Goal: Browse casually

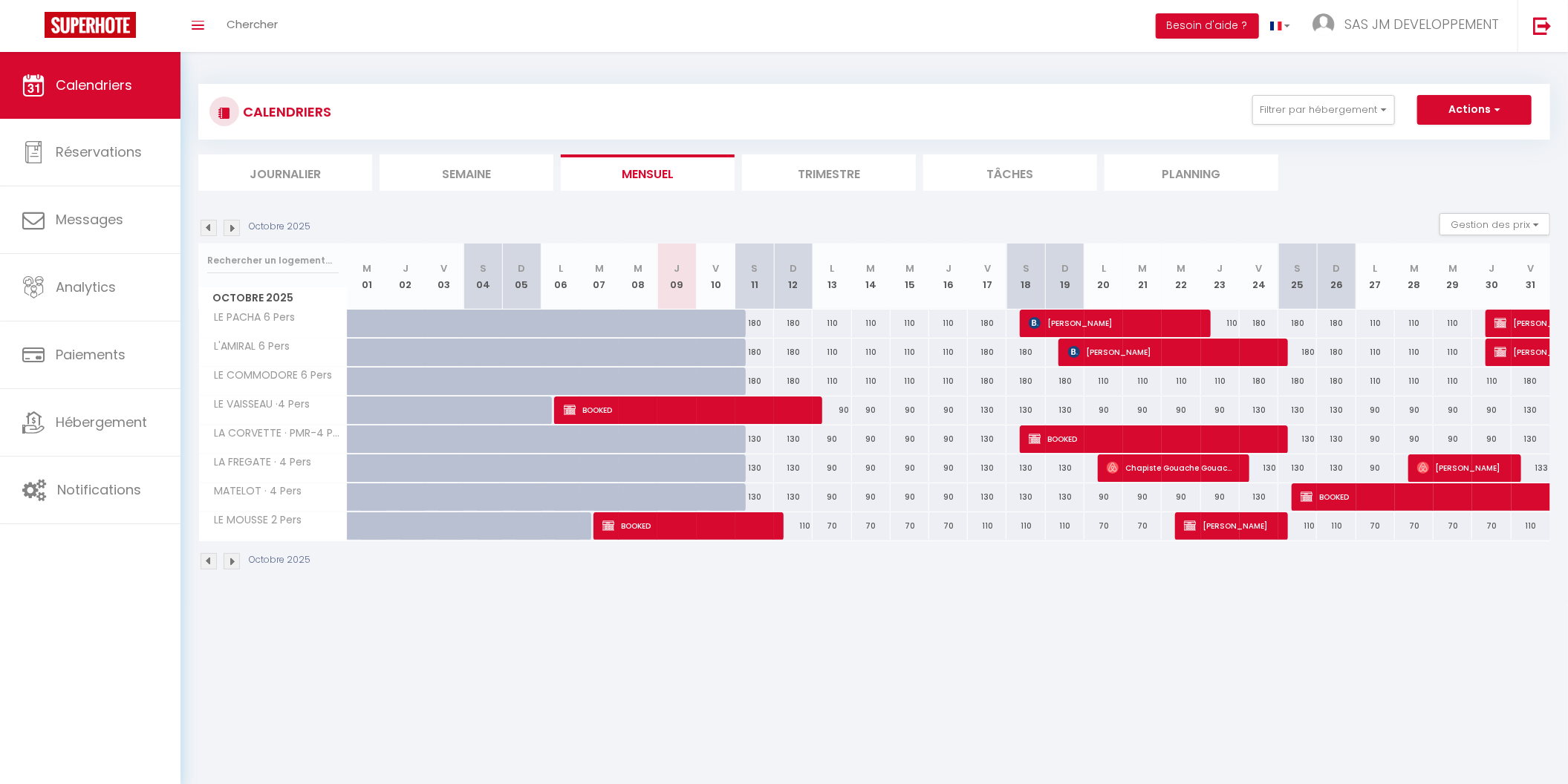
click at [231, 555] on img at bounding box center [232, 561] width 16 height 16
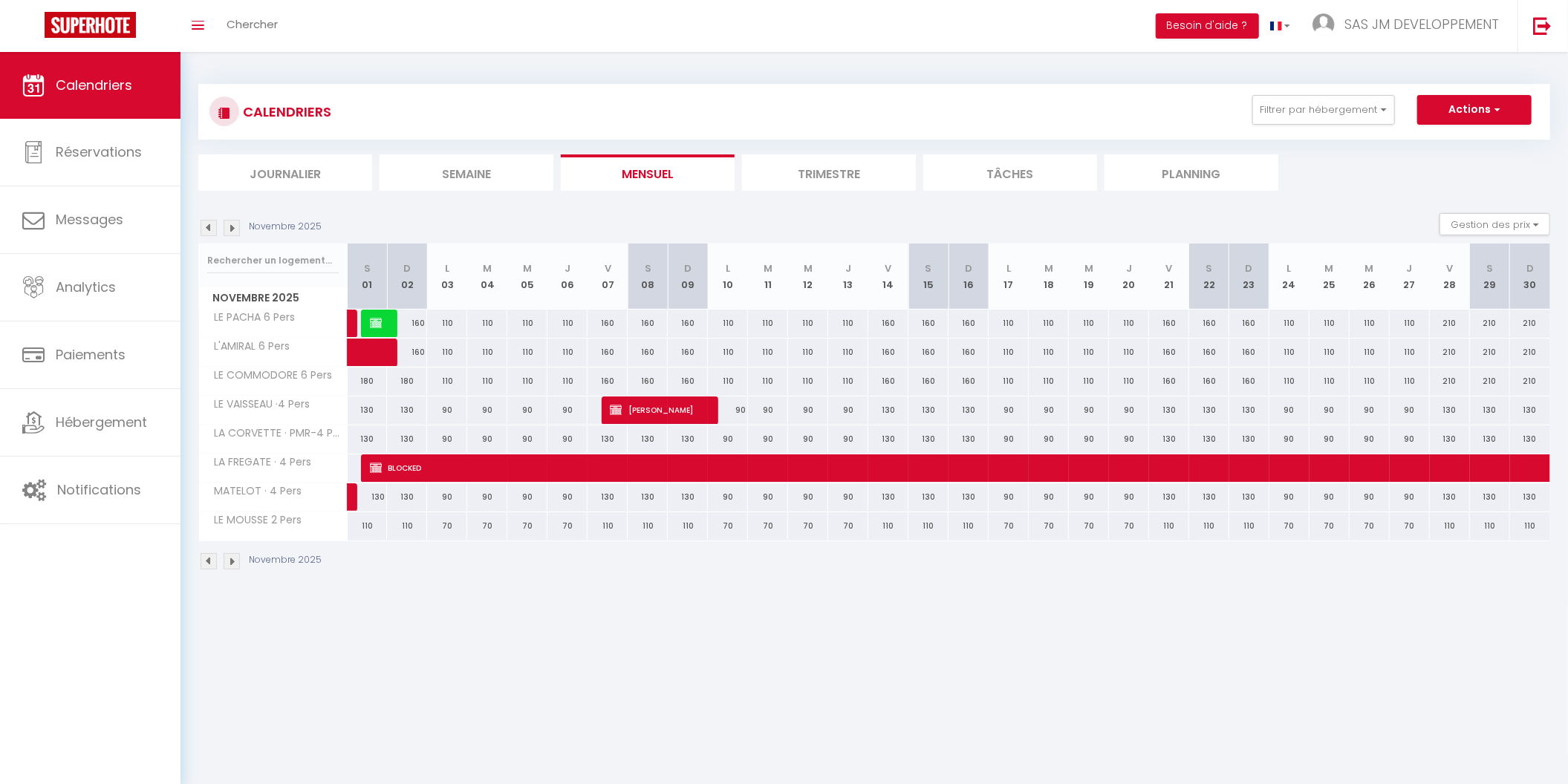
click at [231, 554] on img at bounding box center [232, 561] width 16 height 16
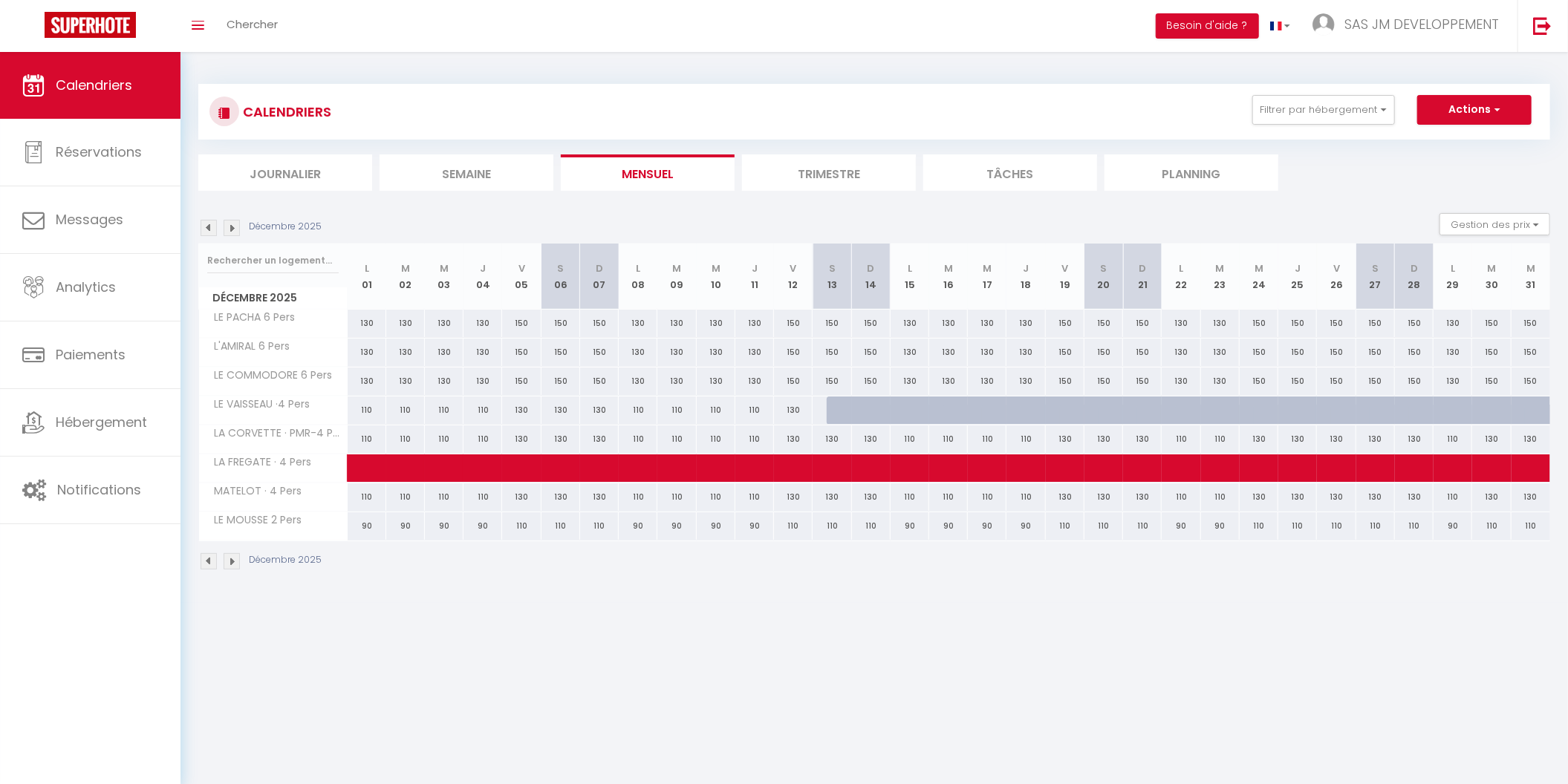
click at [232, 557] on img at bounding box center [232, 561] width 16 height 16
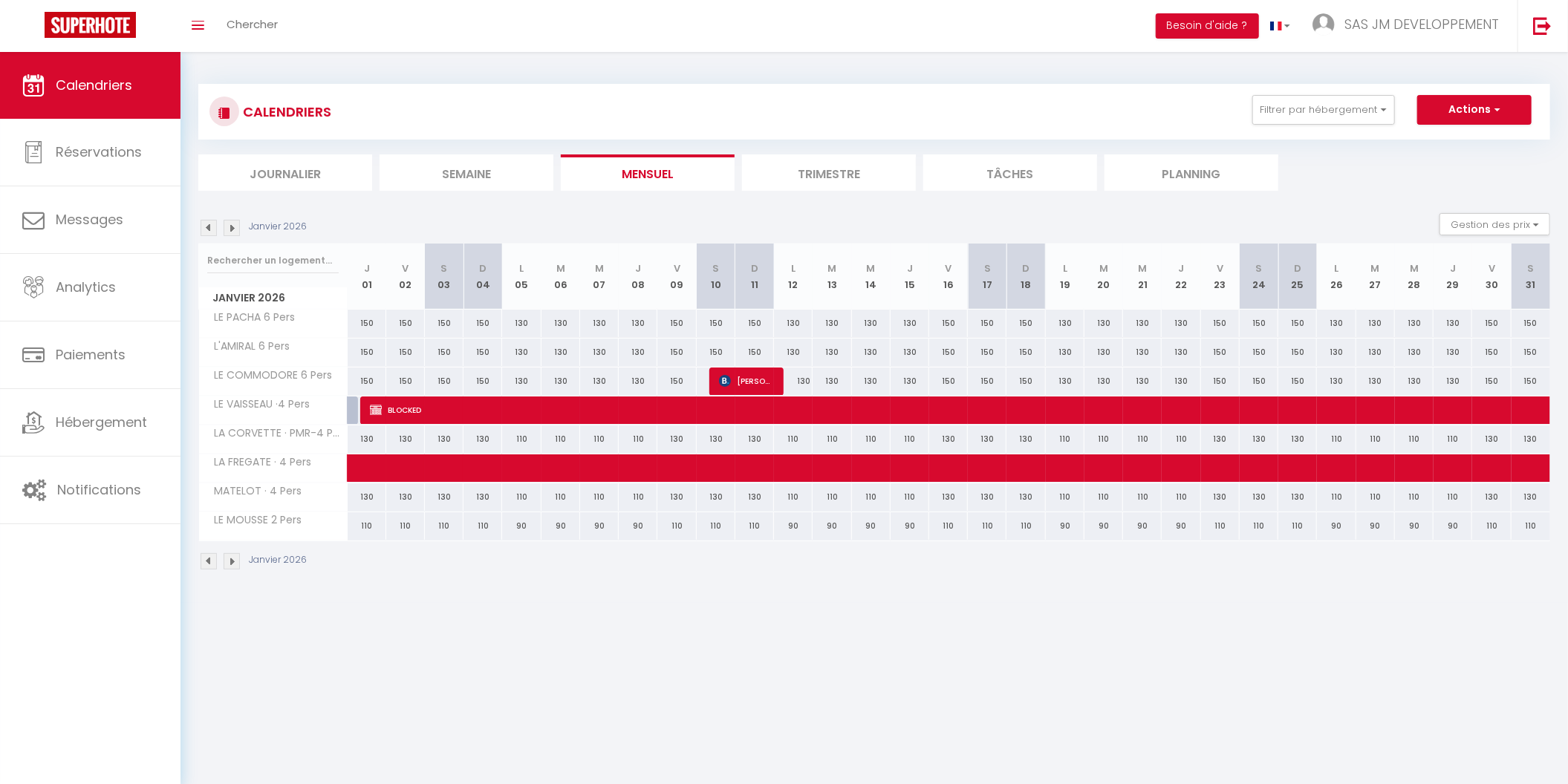
click at [239, 557] on img at bounding box center [232, 561] width 16 height 16
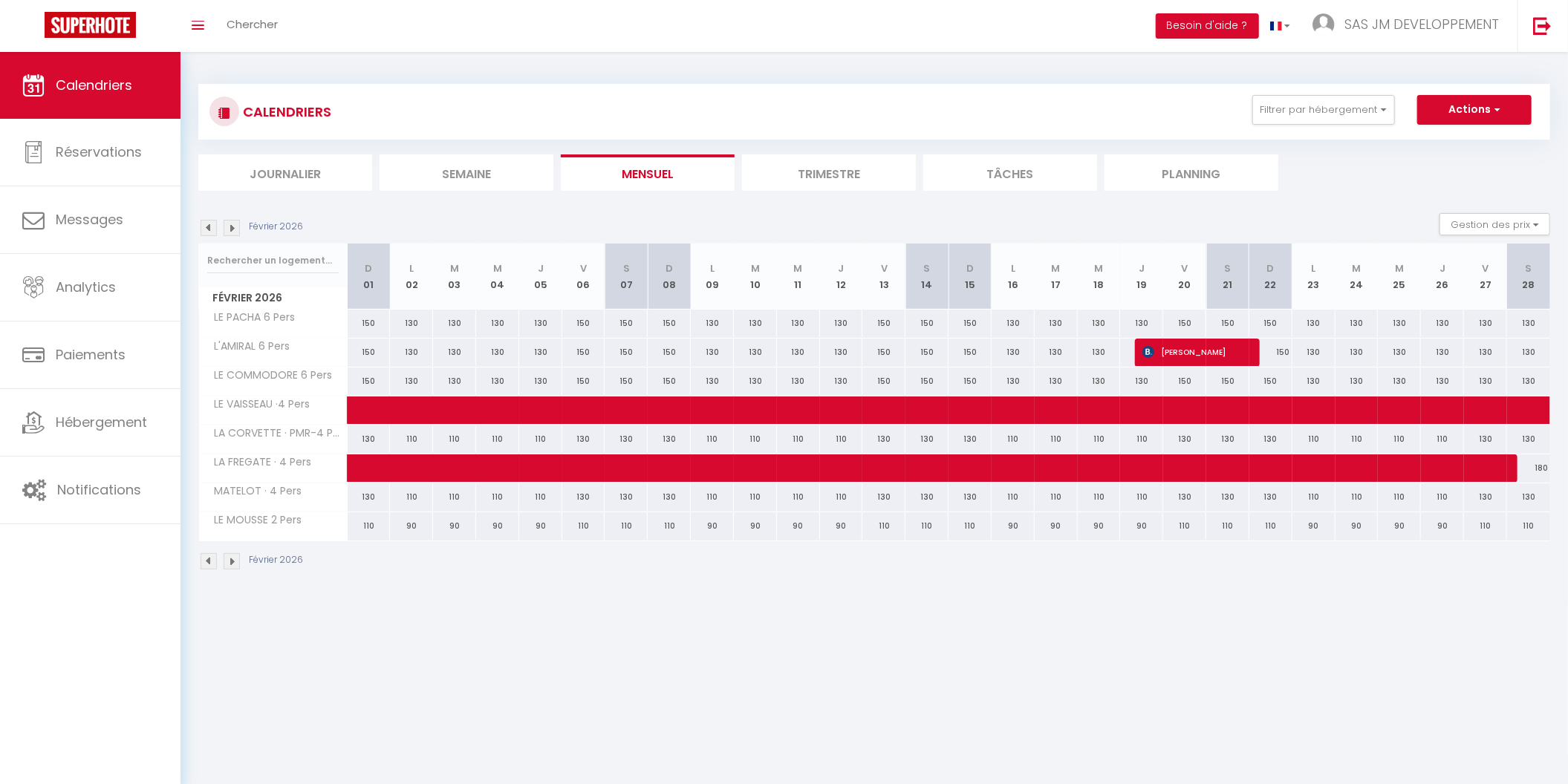
click at [238, 558] on img at bounding box center [232, 561] width 16 height 16
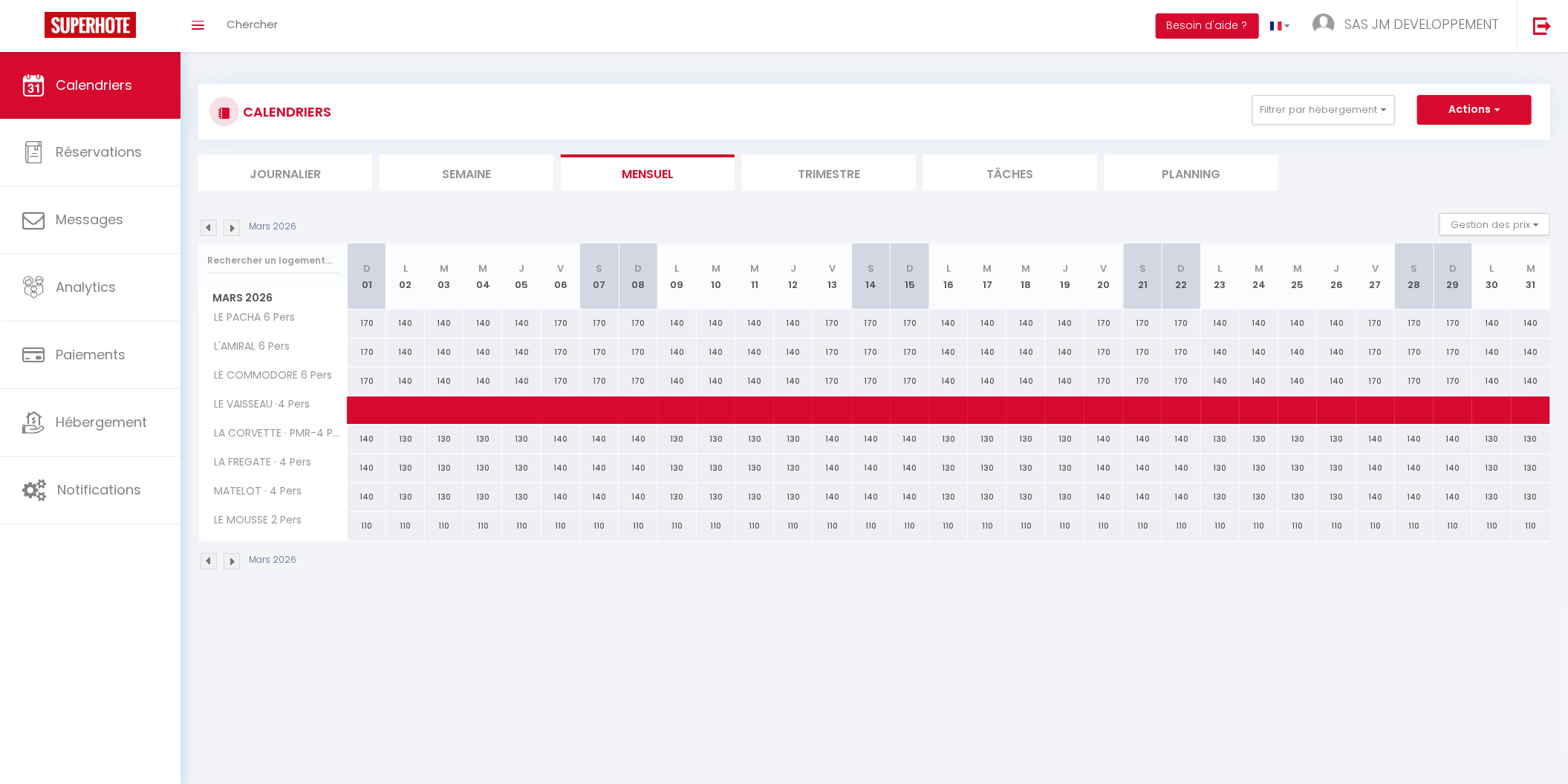
click at [236, 559] on img at bounding box center [232, 561] width 16 height 16
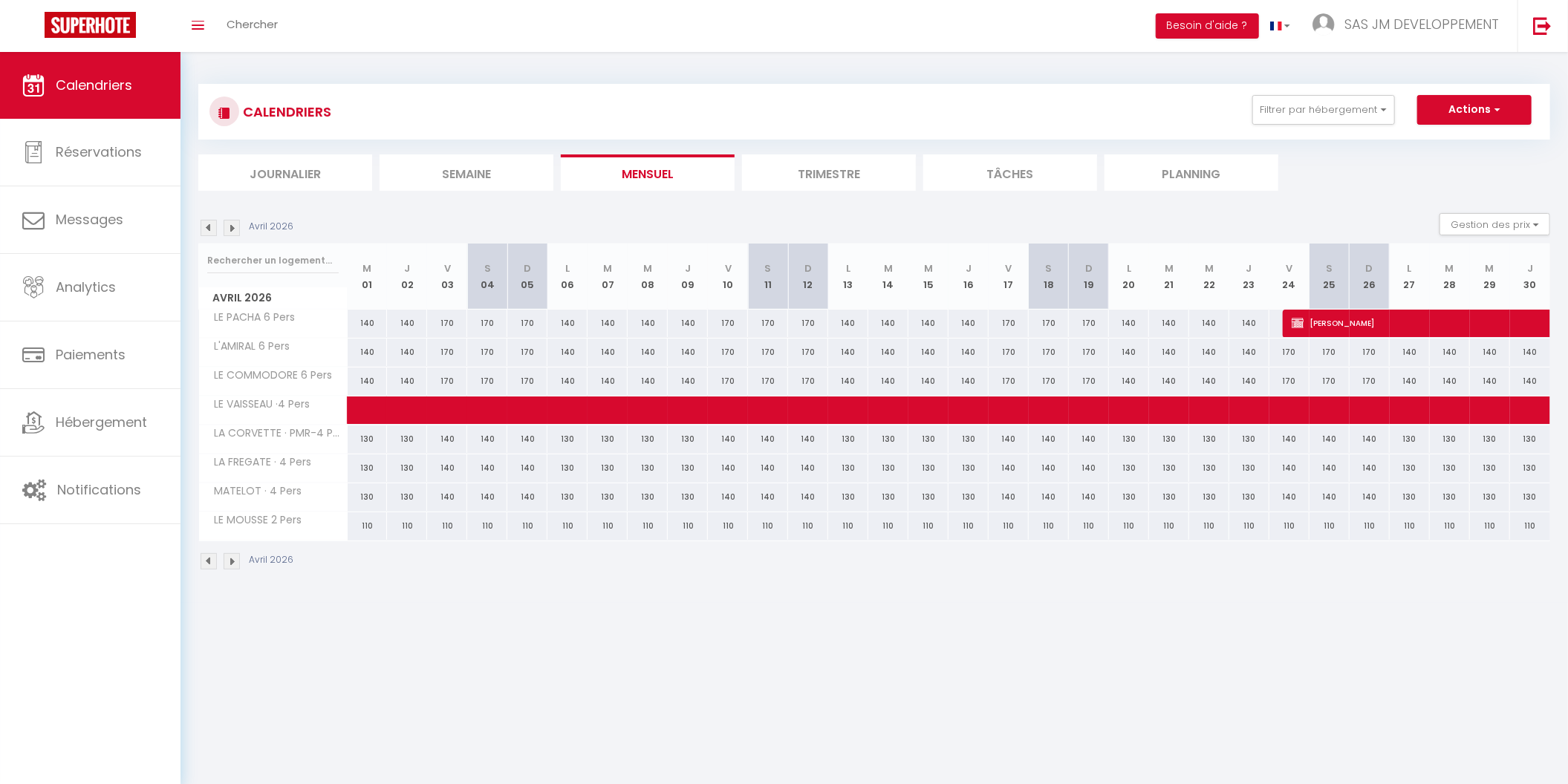
click at [229, 557] on img at bounding box center [232, 561] width 16 height 16
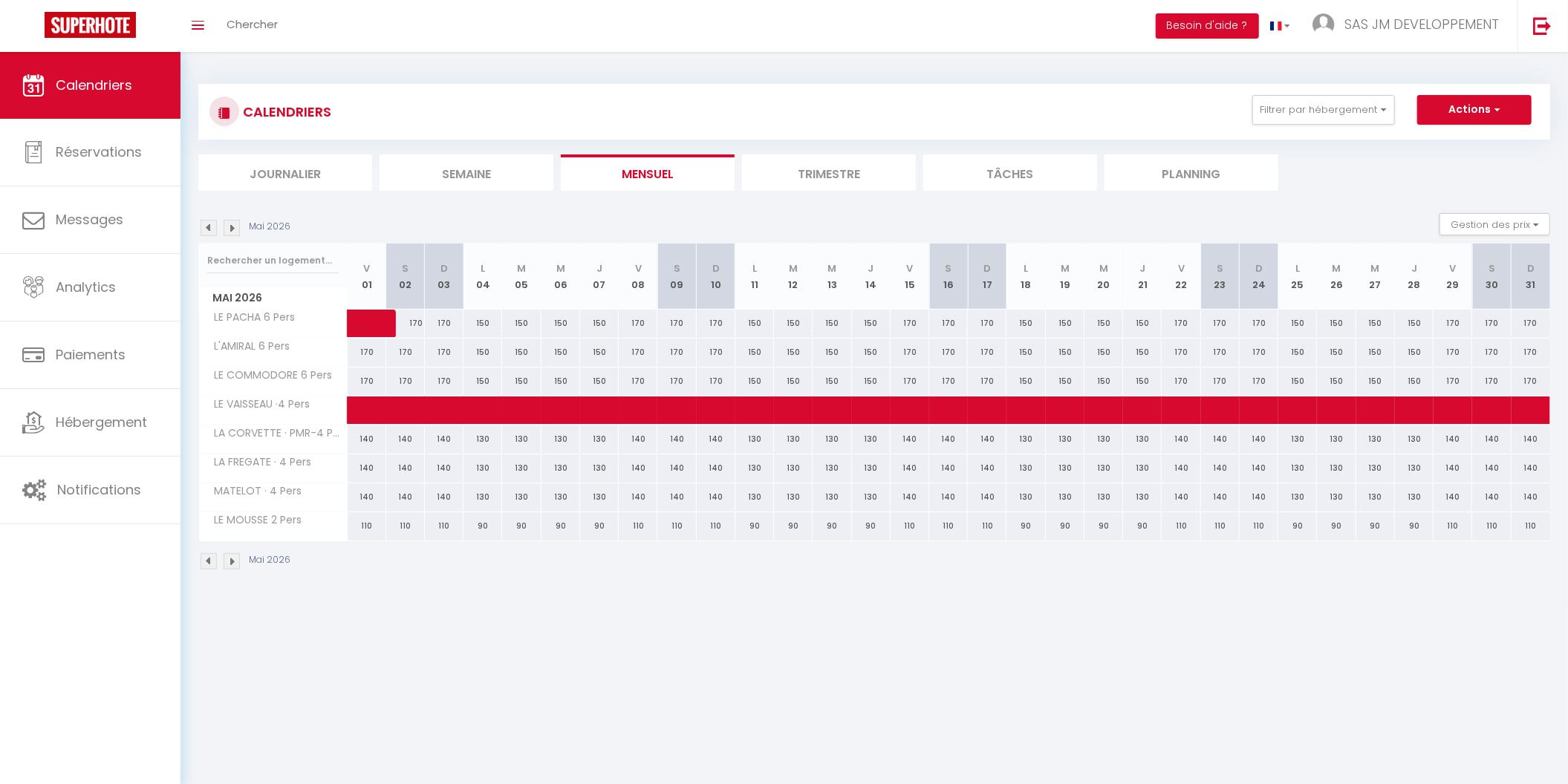
click at [229, 557] on img at bounding box center [232, 561] width 16 height 16
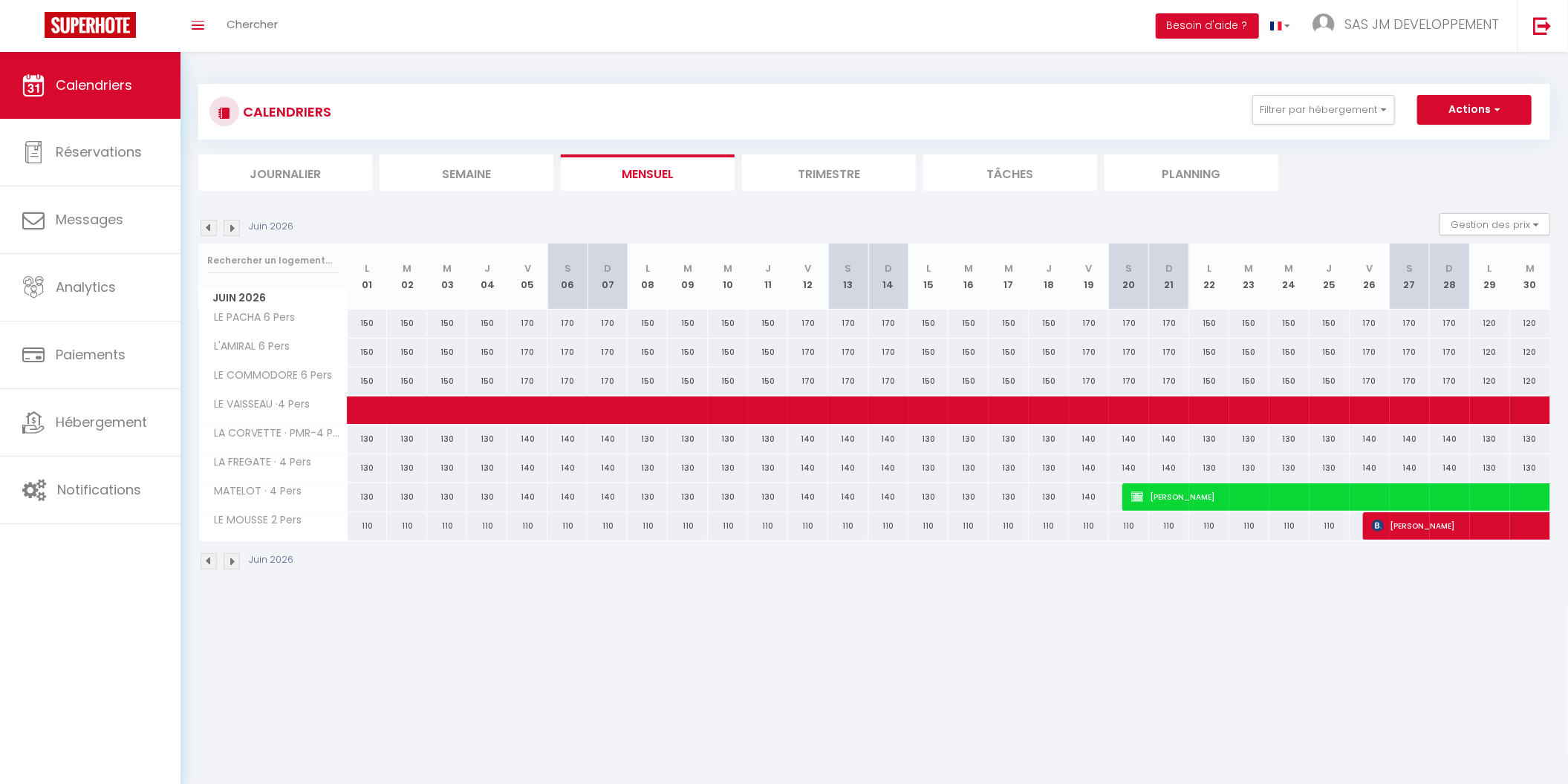
click at [229, 560] on img at bounding box center [232, 561] width 16 height 16
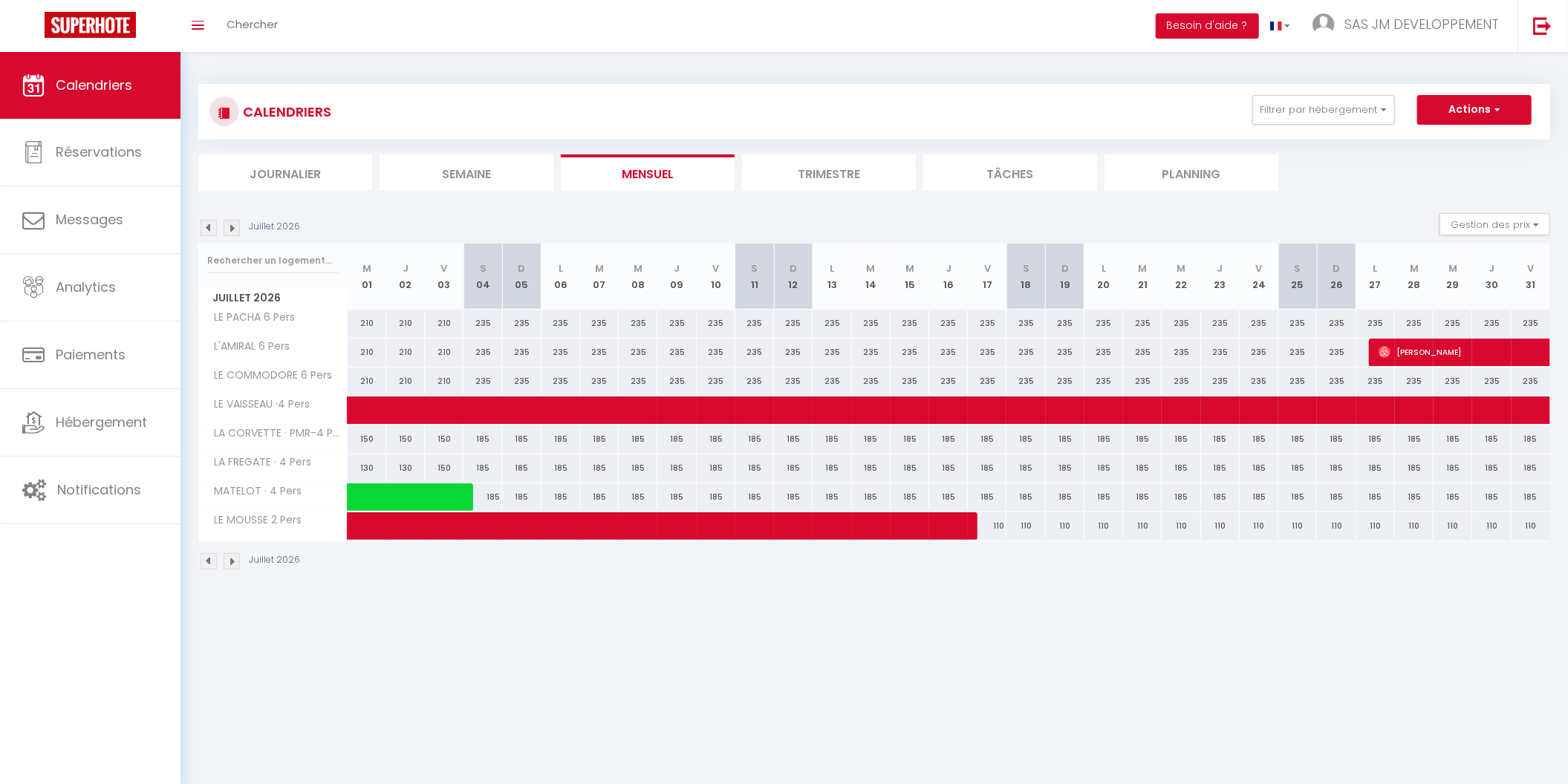
click at [234, 559] on img at bounding box center [232, 561] width 16 height 16
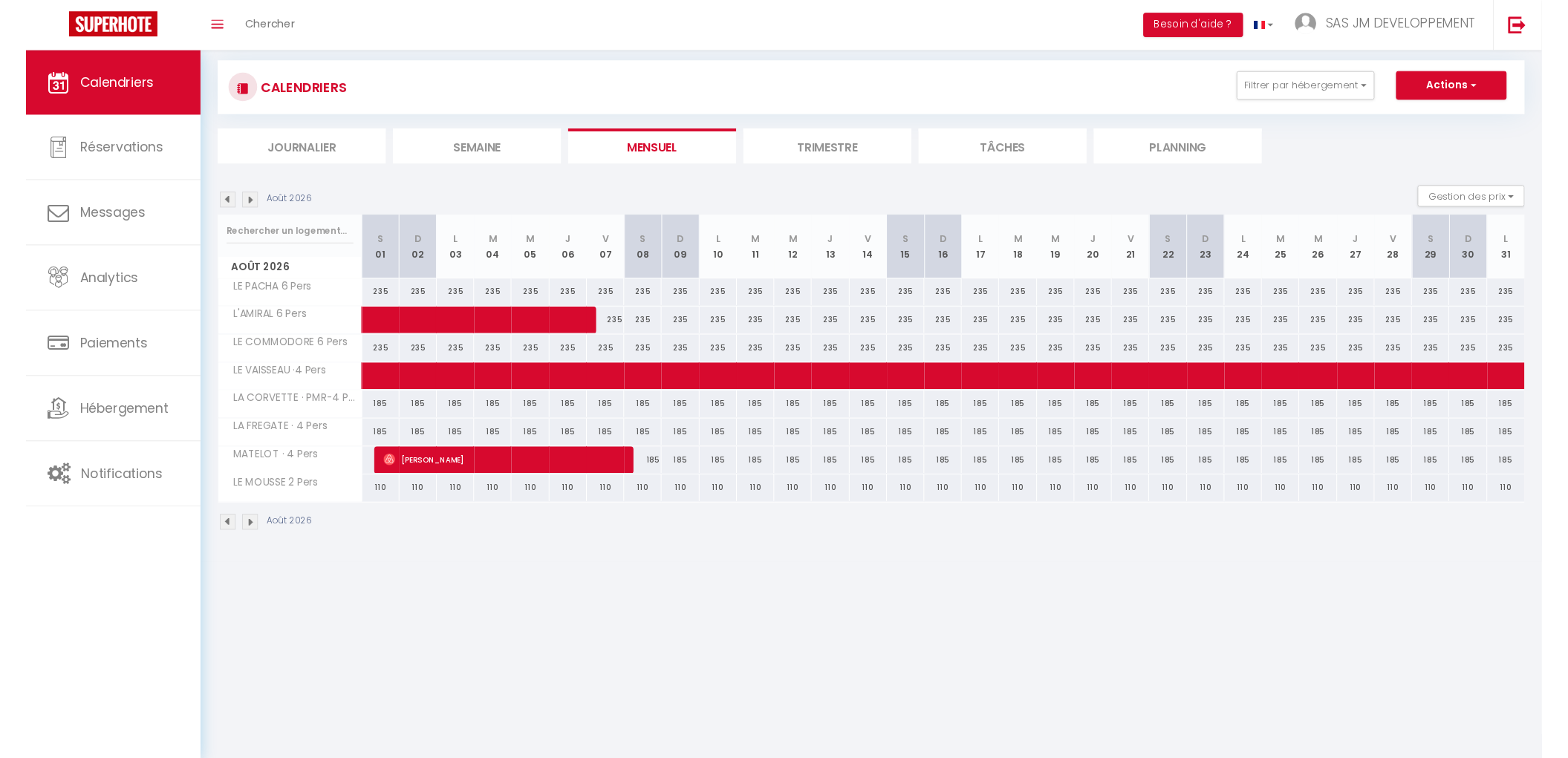
scroll to position [52, 0]
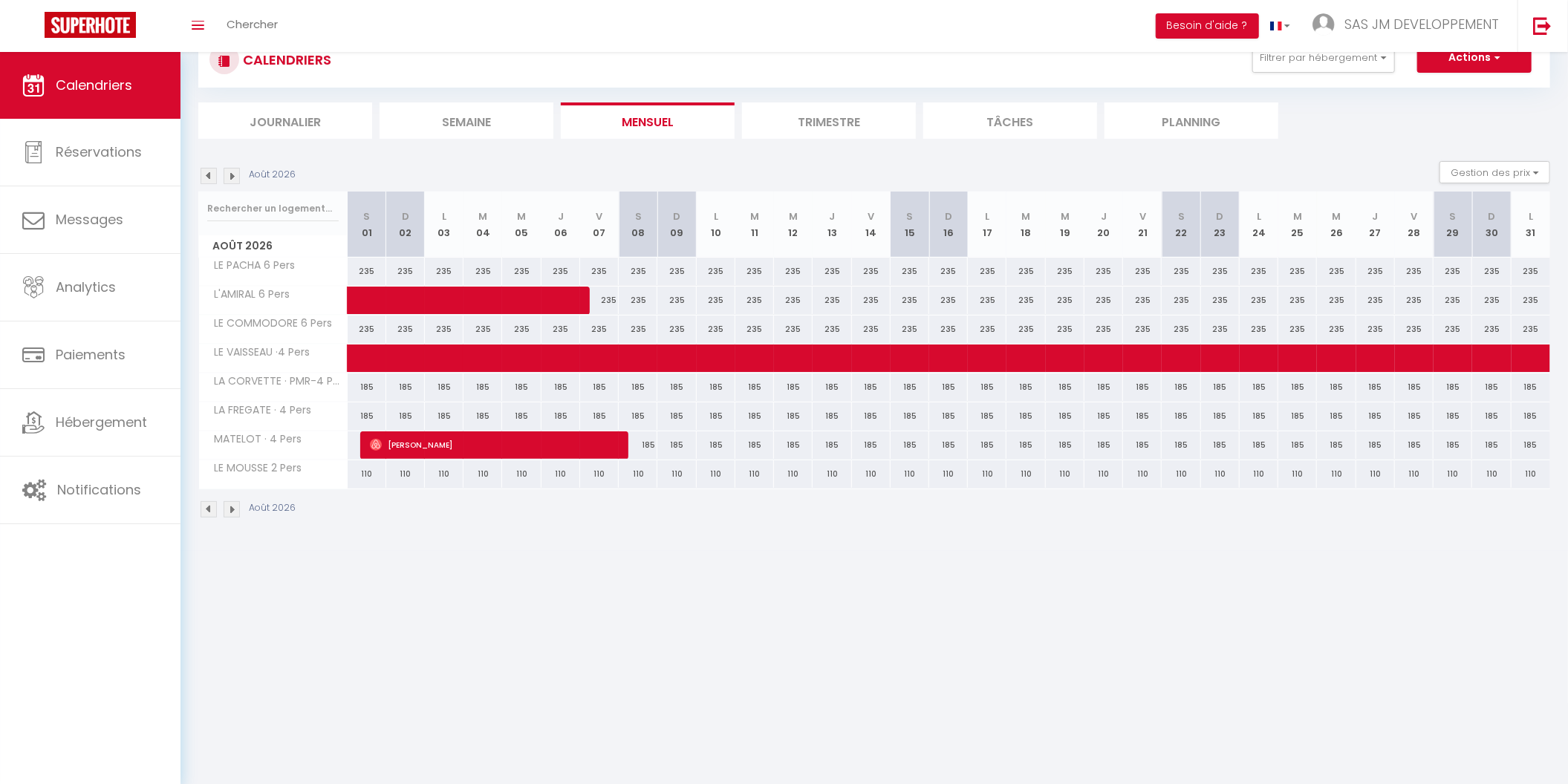
click at [239, 507] on img at bounding box center [232, 509] width 16 height 16
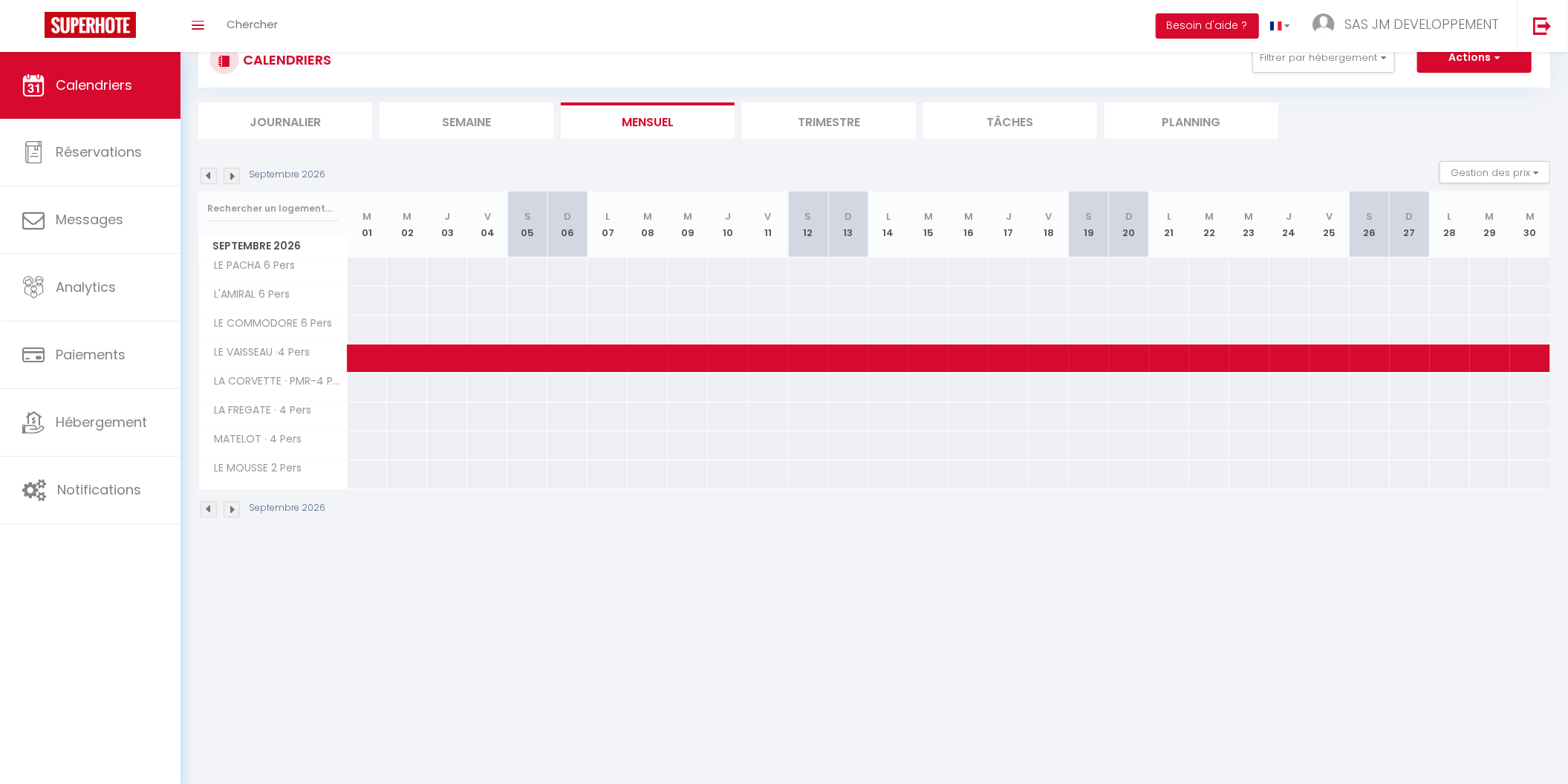
click at [236, 506] on img at bounding box center [232, 509] width 16 height 16
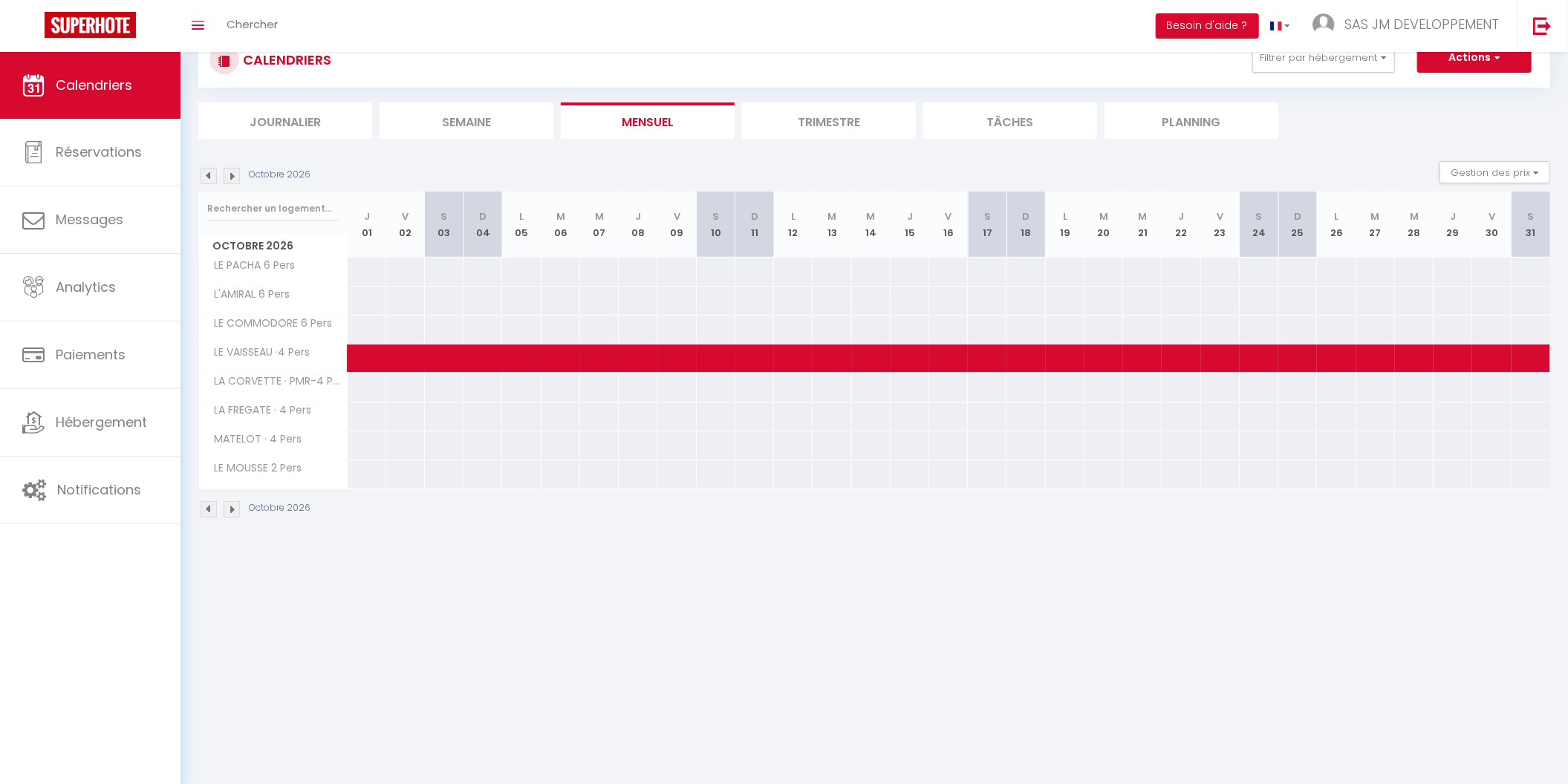
click at [236, 506] on img at bounding box center [232, 509] width 16 height 16
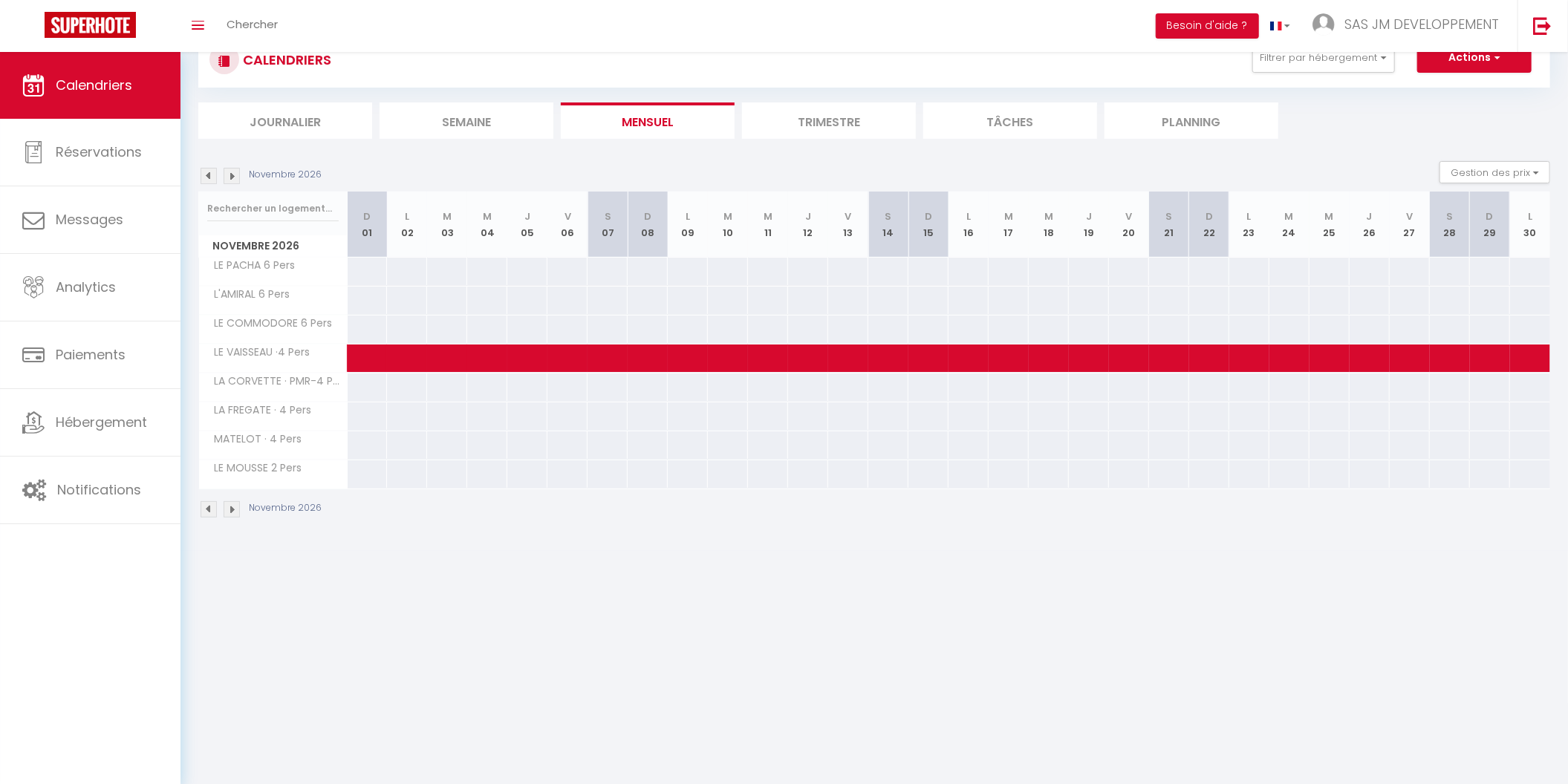
click at [236, 506] on img at bounding box center [232, 509] width 16 height 16
